Goal: Information Seeking & Learning: Learn about a topic

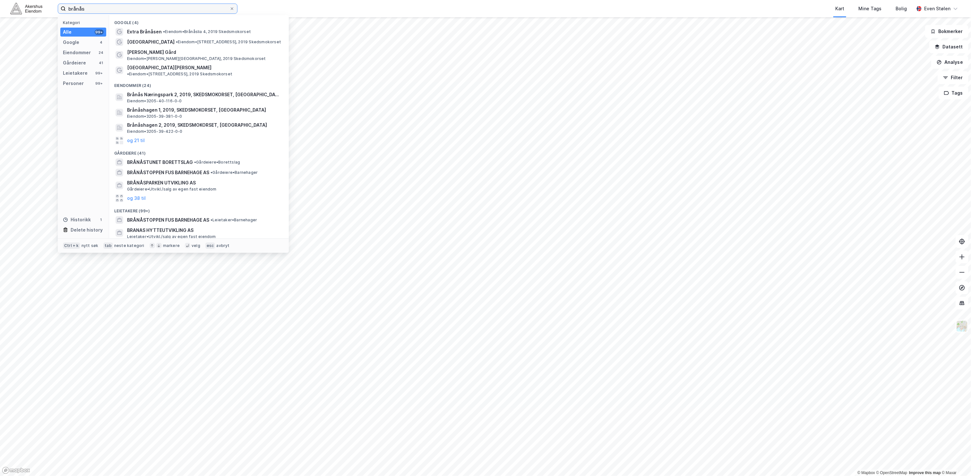
click at [112, 11] on input "brånås" at bounding box center [148, 9] width 164 height 10
paste input "[STREET_ADDRESS]"
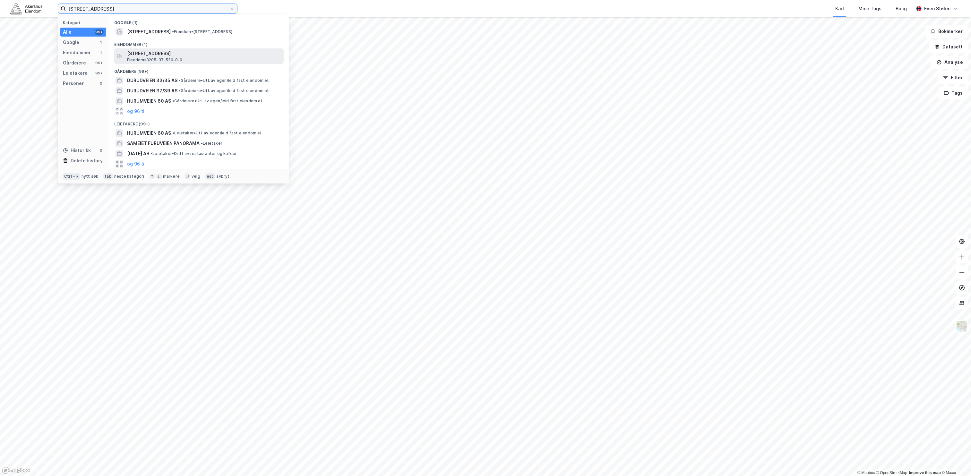
type input "[STREET_ADDRESS]"
click at [205, 58] on div "[STREET_ADDRESS], LILLESTRØM Eiendom • 3205-37-520-0-0" at bounding box center [204, 56] width 155 height 13
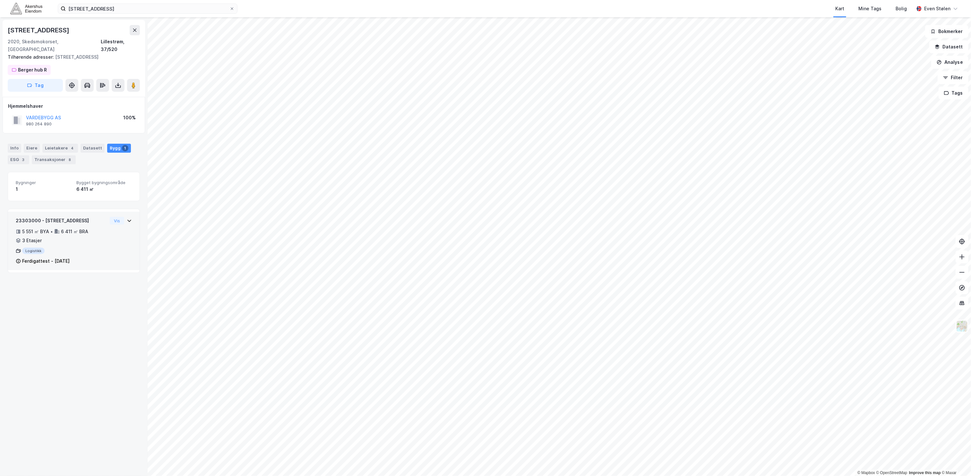
click at [105, 236] on div "23303000 - [STREET_ADDRESS] 5 551 ㎡ BYA • 6 411 ㎡ BRA • 3 Etasjer Logistikk Fer…" at bounding box center [74, 243] width 116 height 53
click at [111, 217] on button "Vis" at bounding box center [117, 221] width 14 height 8
